Goal: Transaction & Acquisition: Purchase product/service

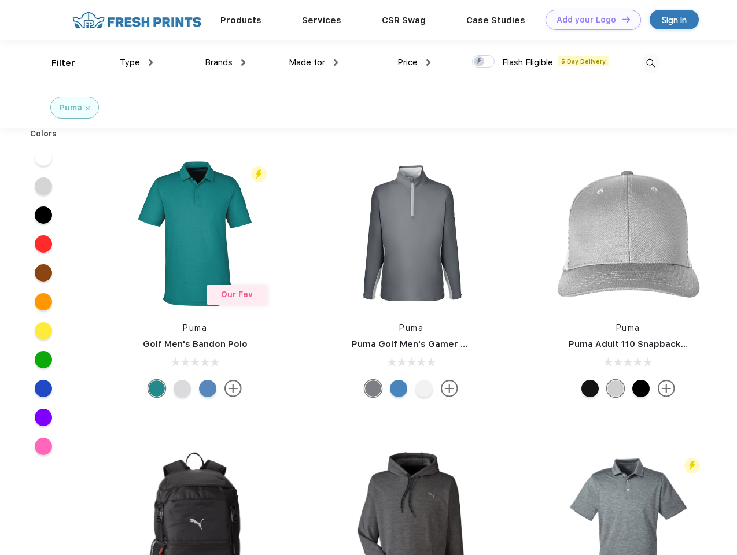
click at [589, 20] on link "Add your Logo Design Tool" at bounding box center [592, 20] width 95 height 20
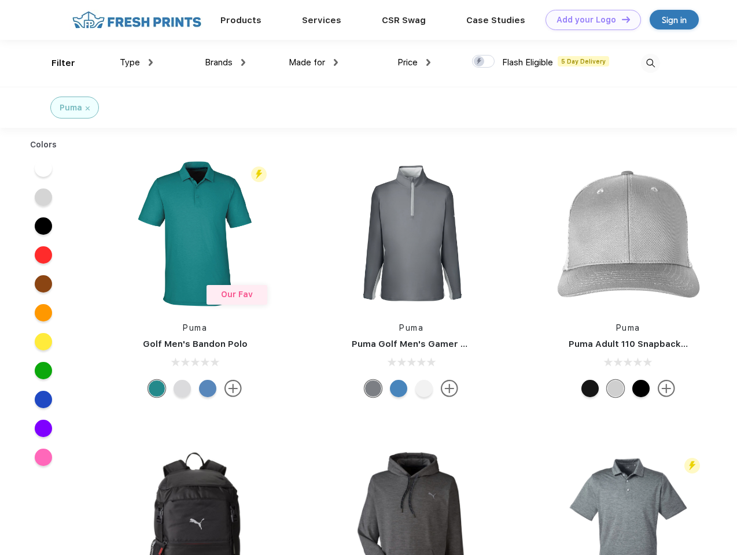
click at [0, 0] on div "Design Tool" at bounding box center [0, 0] width 0 height 0
click at [620, 19] on link "Add your Logo Design Tool" at bounding box center [592, 20] width 95 height 20
click at [56, 63] on div "Filter" at bounding box center [63, 63] width 24 height 13
click at [136, 62] on span "Type" at bounding box center [130, 62] width 20 height 10
click at [225, 62] on span "Brands" at bounding box center [219, 62] width 28 height 10
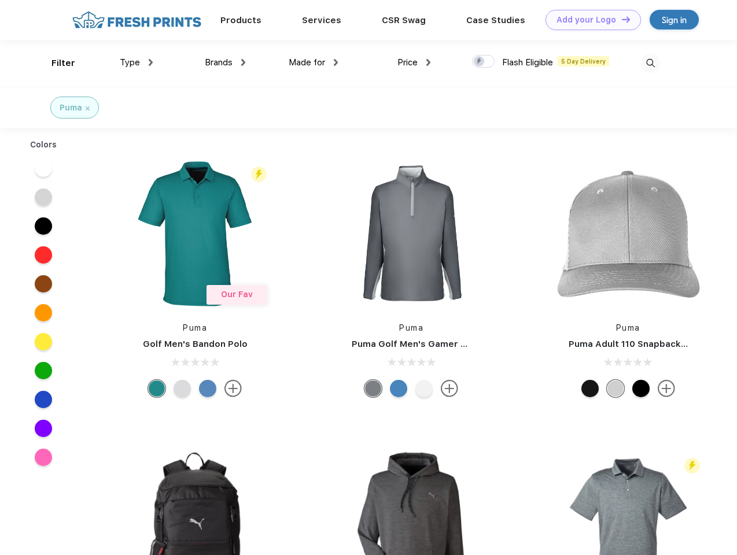
click at [313, 62] on span "Made for" at bounding box center [307, 62] width 36 height 10
click at [414, 62] on span "Price" at bounding box center [407, 62] width 20 height 10
click at [483, 62] on div at bounding box center [483, 61] width 23 height 13
click at [479, 62] on input "checkbox" at bounding box center [476, 58] width 8 height 8
click at [650, 63] on img at bounding box center [650, 63] width 19 height 19
